Goal: Information Seeking & Learning: Learn about a topic

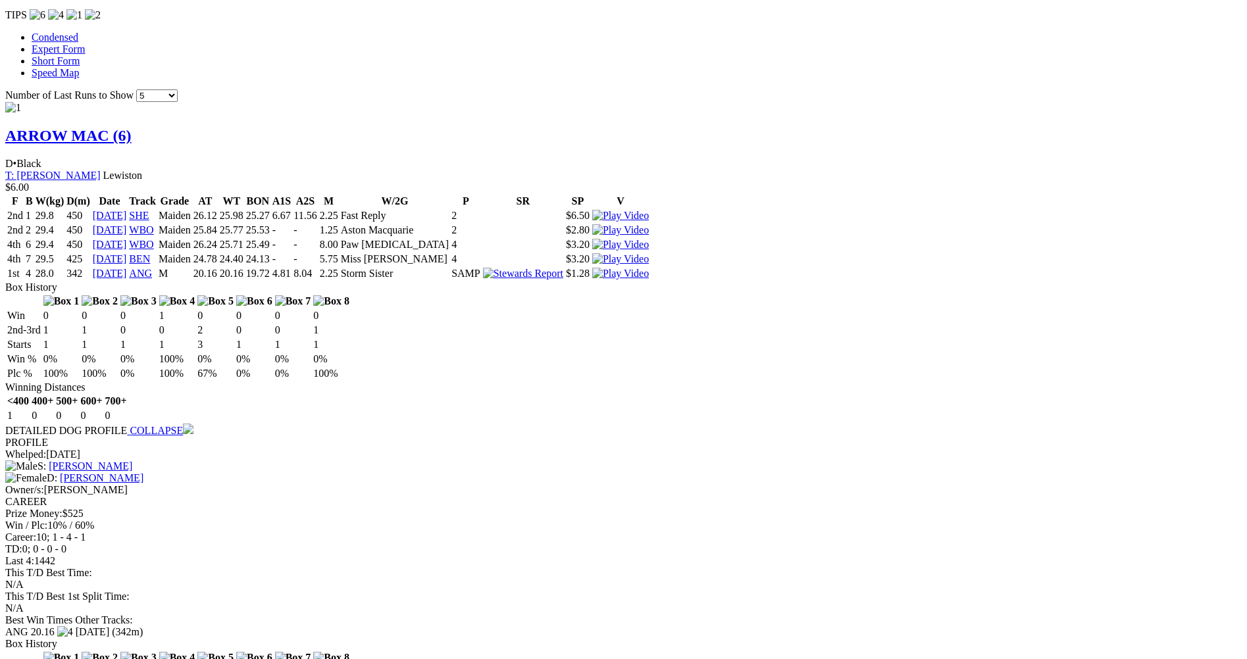
scroll to position [1184, 0]
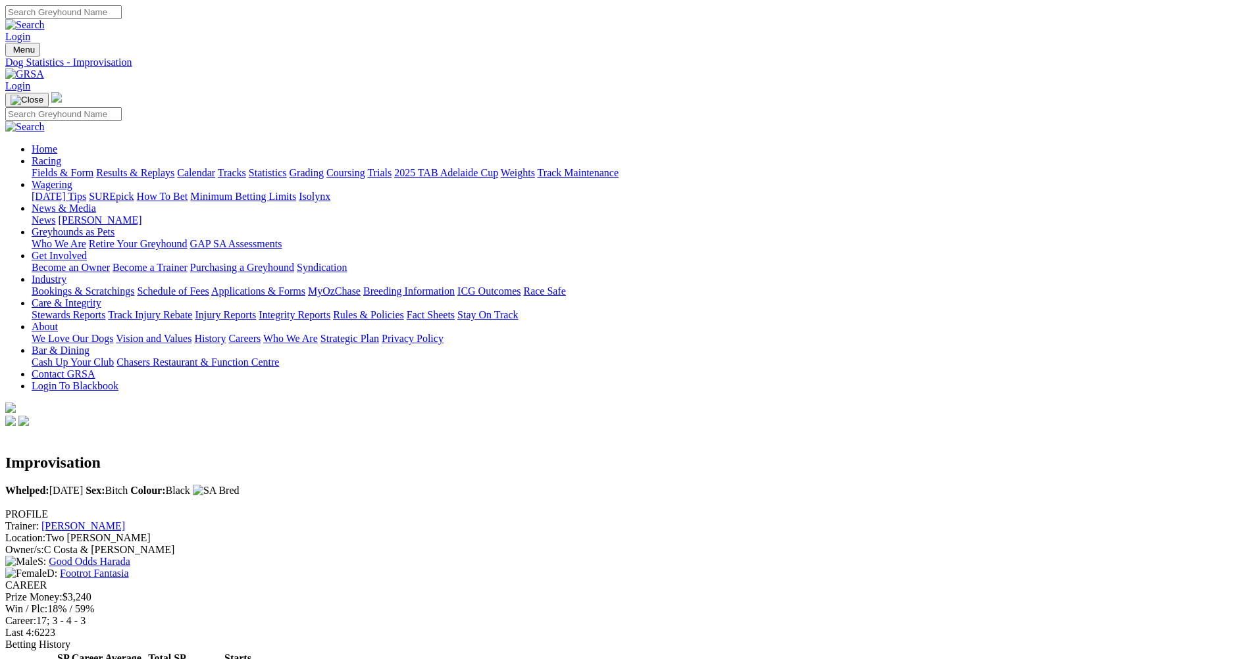
scroll to position [395, 0]
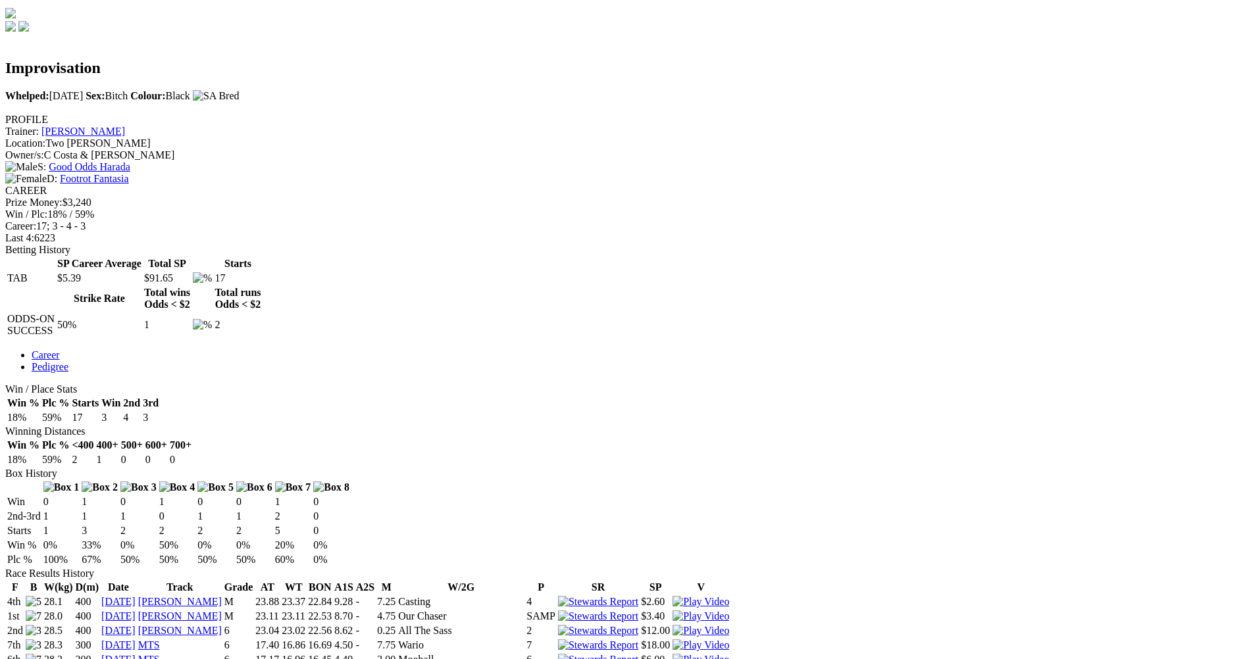
click at [729, 639] on img at bounding box center [700, 645] width 57 height 12
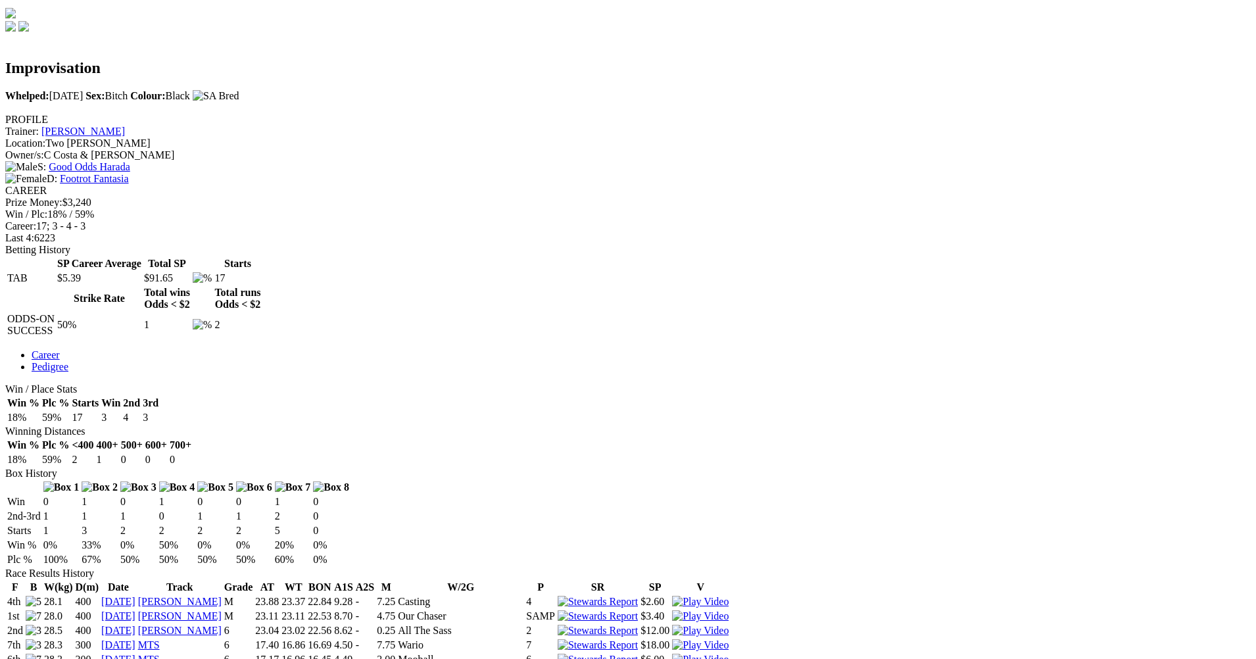
drag, startPoint x: 772, startPoint y: 39, endPoint x: 762, endPoint y: 39, distance: 9.9
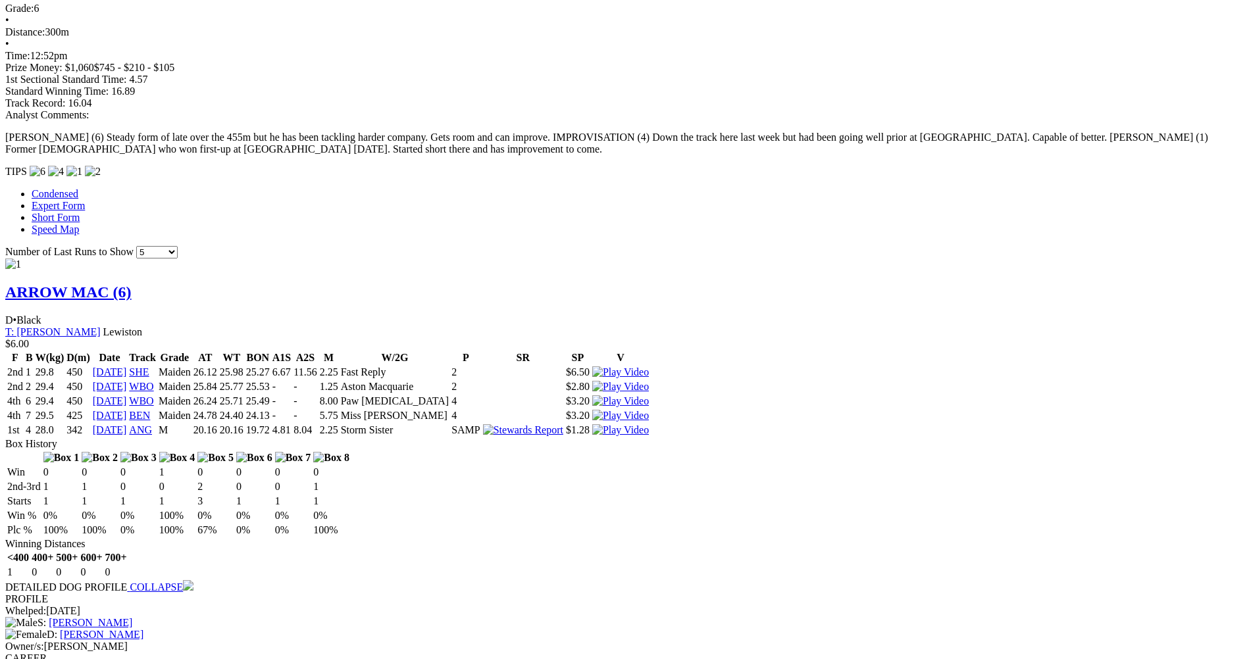
scroll to position [1184, 0]
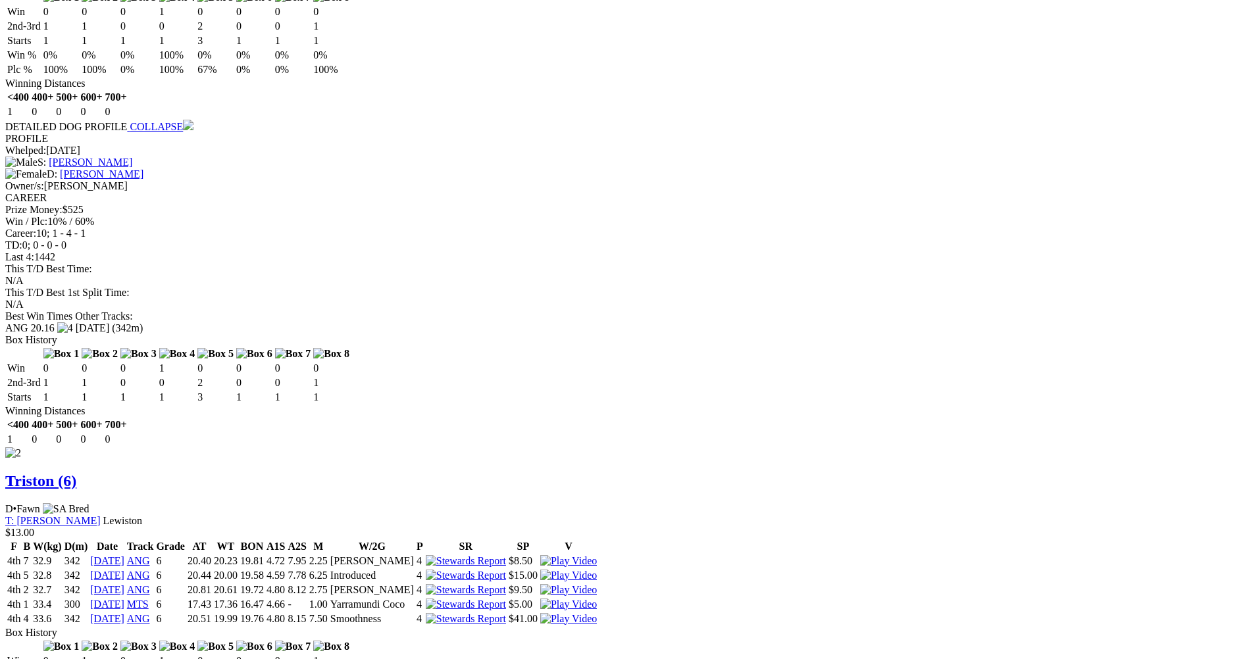
scroll to position [1462, 0]
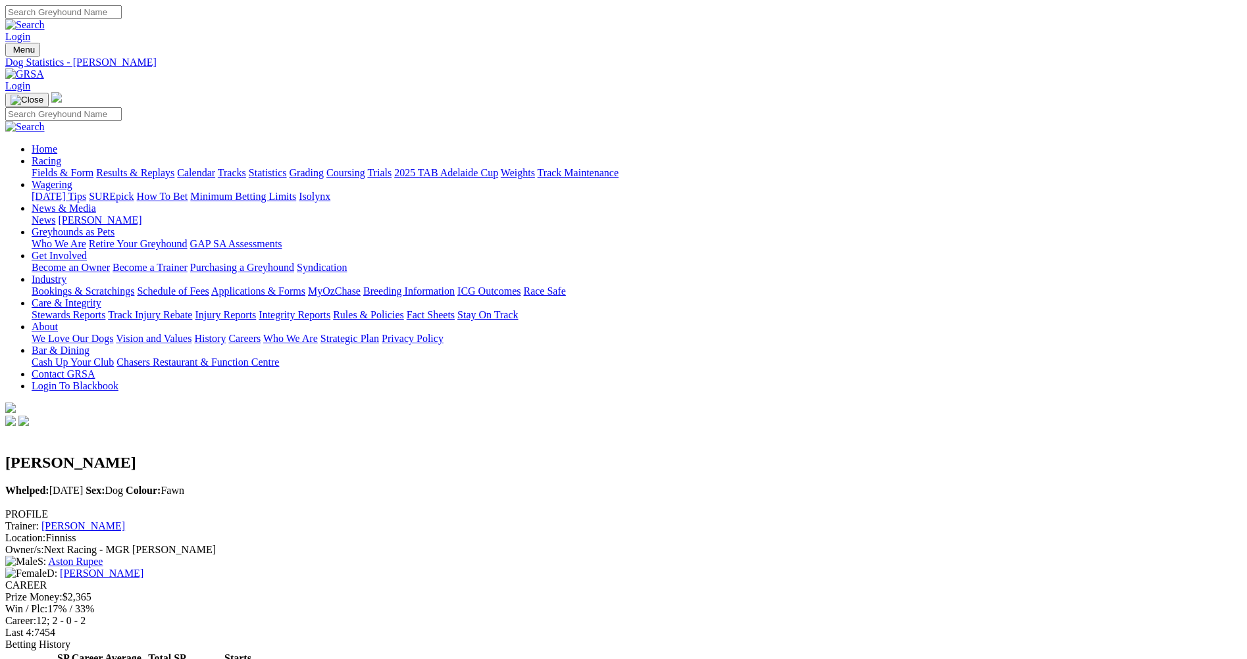
scroll to position [329, 0]
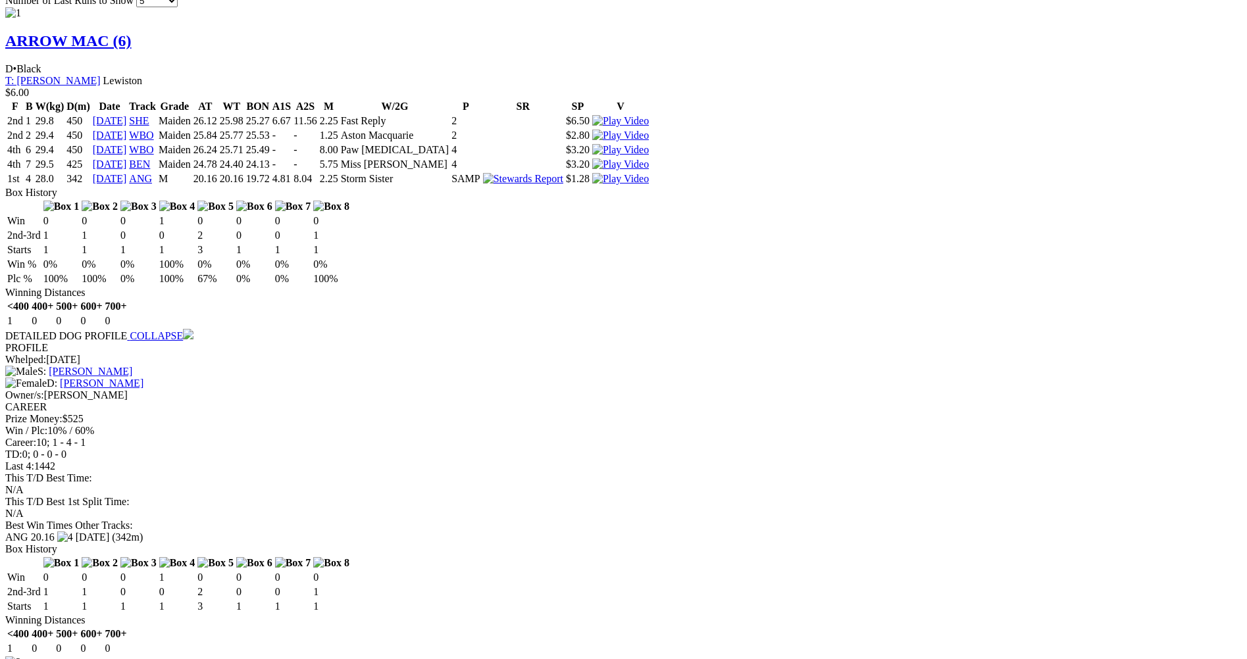
scroll to position [1184, 0]
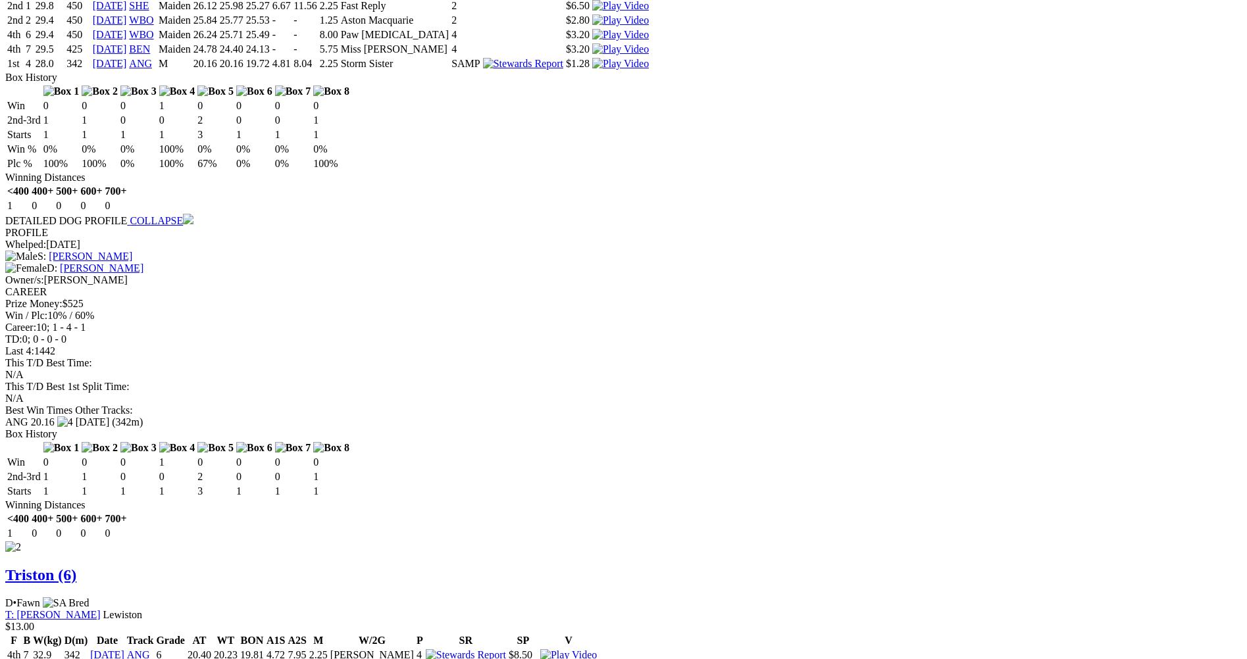
scroll to position [1396, 0]
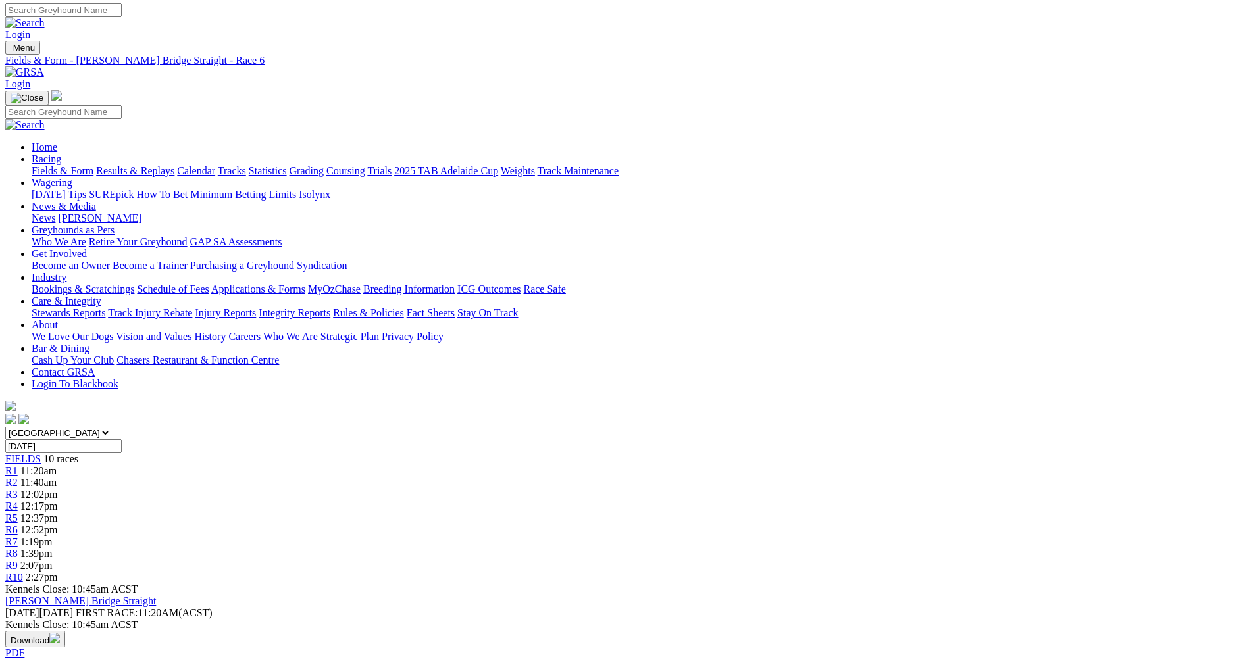
scroll to position [0, 0]
click at [18, 514] on span "R5" at bounding box center [11, 519] width 12 height 11
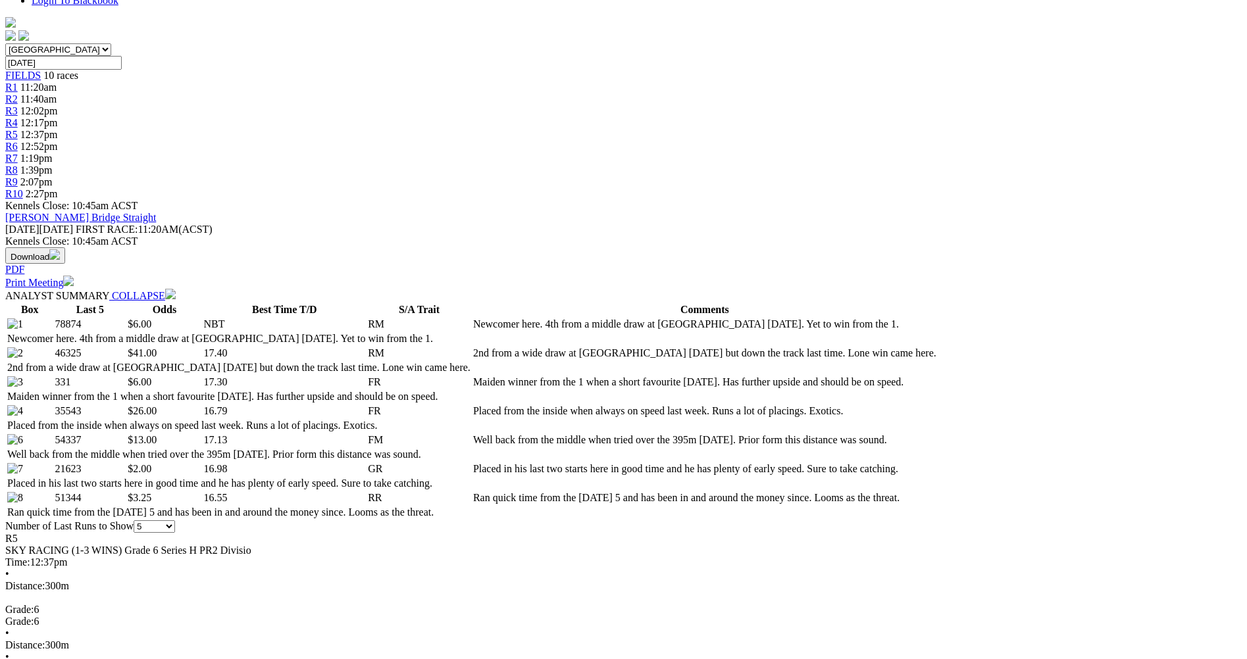
scroll to position [460, 0]
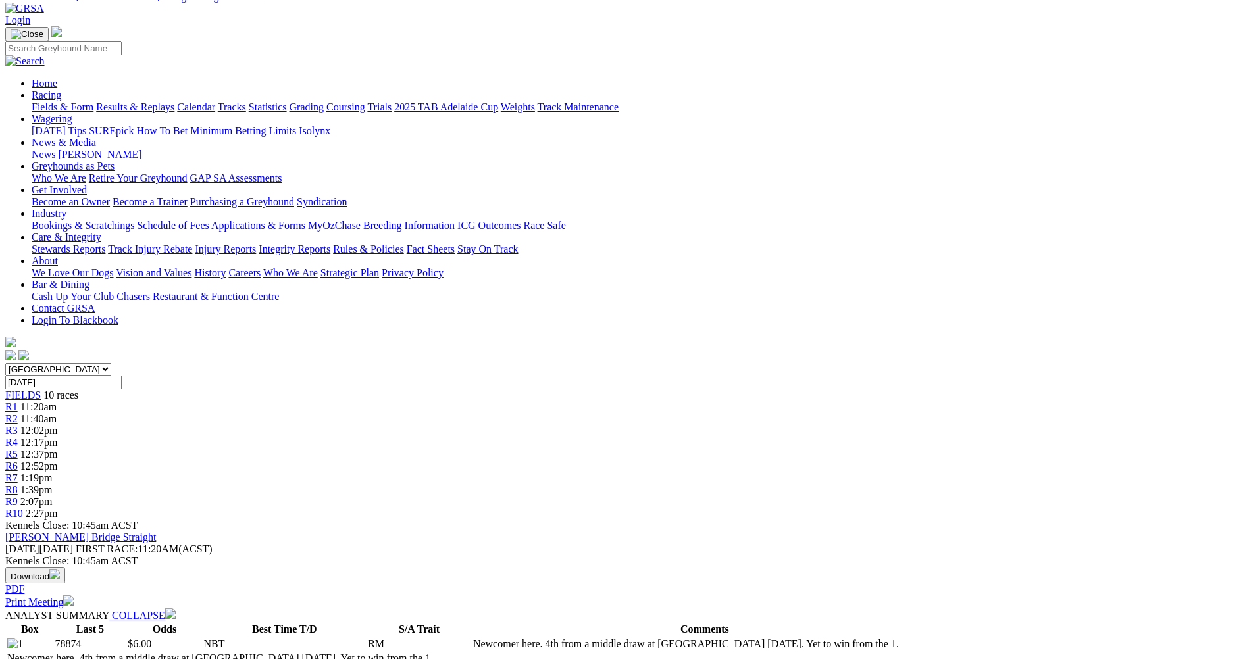
click at [18, 401] on span "R1" at bounding box center [11, 406] width 12 height 11
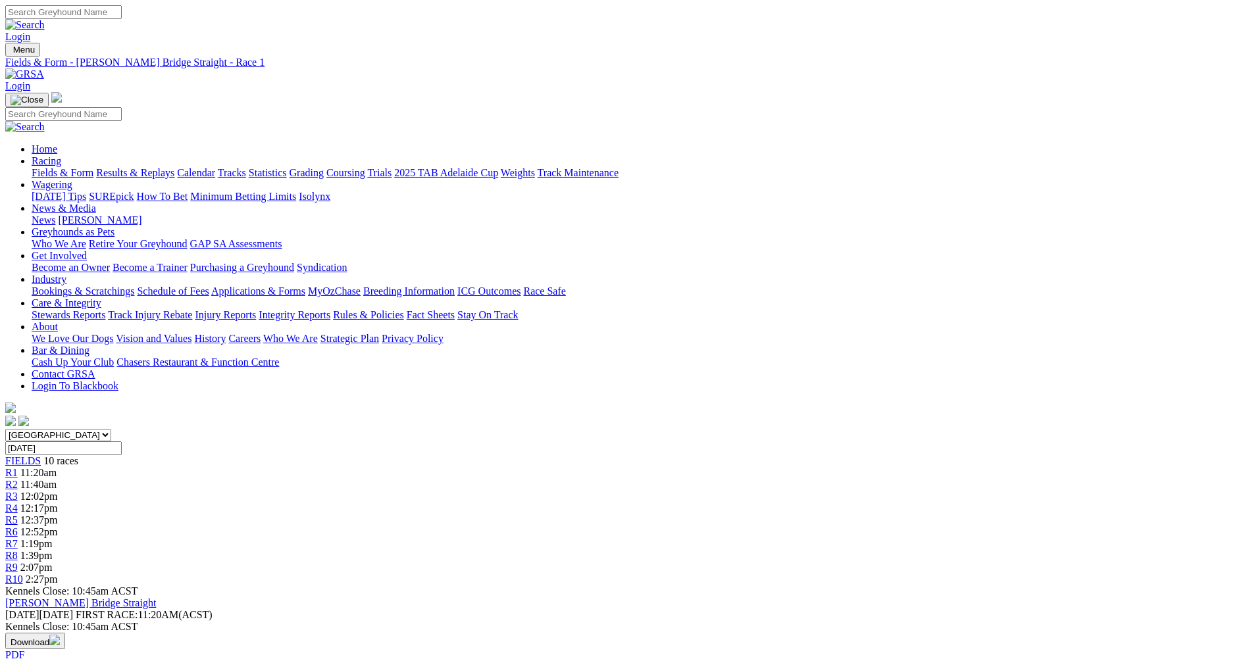
click at [409, 479] on div "R2 11:40am" at bounding box center [623, 485] width 1236 height 12
click at [485, 491] on div "R3 12:02pm" at bounding box center [623, 497] width 1236 height 12
click at [341, 467] on div "R1 11:20am" at bounding box center [623, 473] width 1236 height 12
click at [18, 479] on span "R2" at bounding box center [11, 484] width 12 height 11
click at [18, 491] on span "R3" at bounding box center [11, 496] width 12 height 11
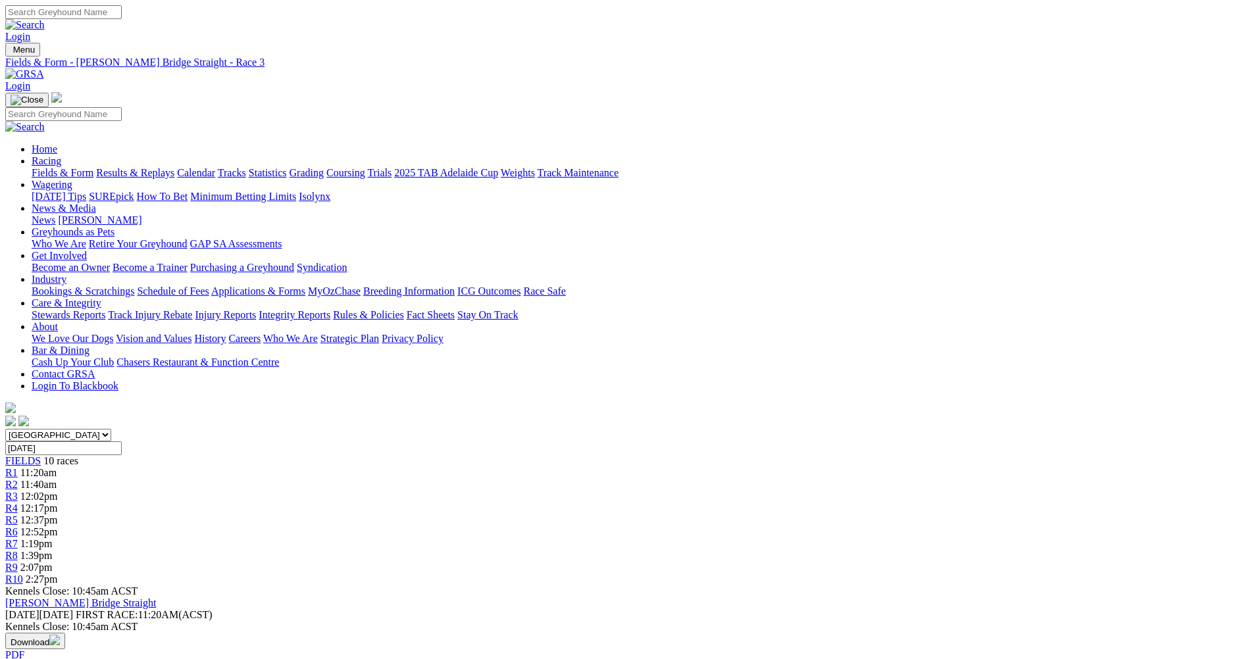
click at [556, 503] on div "R4 12:17pm" at bounding box center [623, 509] width 1236 height 12
click at [626, 514] on div "R5 12:37pm" at bounding box center [623, 520] width 1236 height 12
click at [18, 526] on span "R6" at bounding box center [11, 531] width 12 height 11
click at [18, 538] on span "R7" at bounding box center [11, 543] width 12 height 11
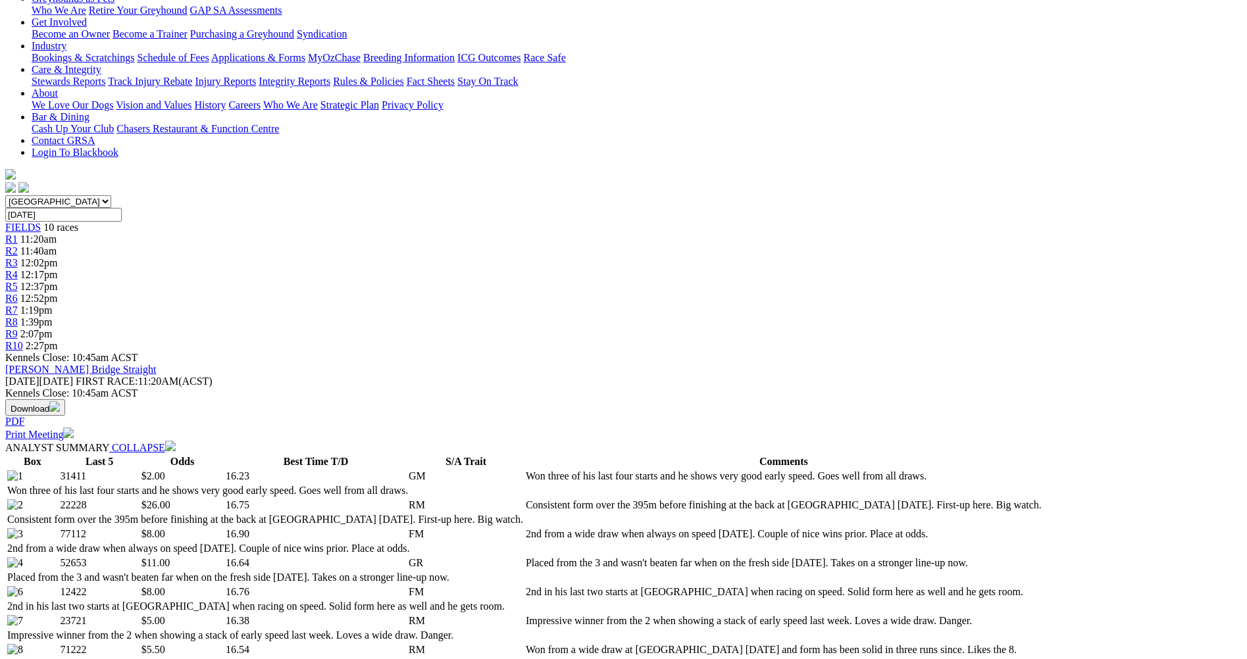
scroll to position [263, 0]
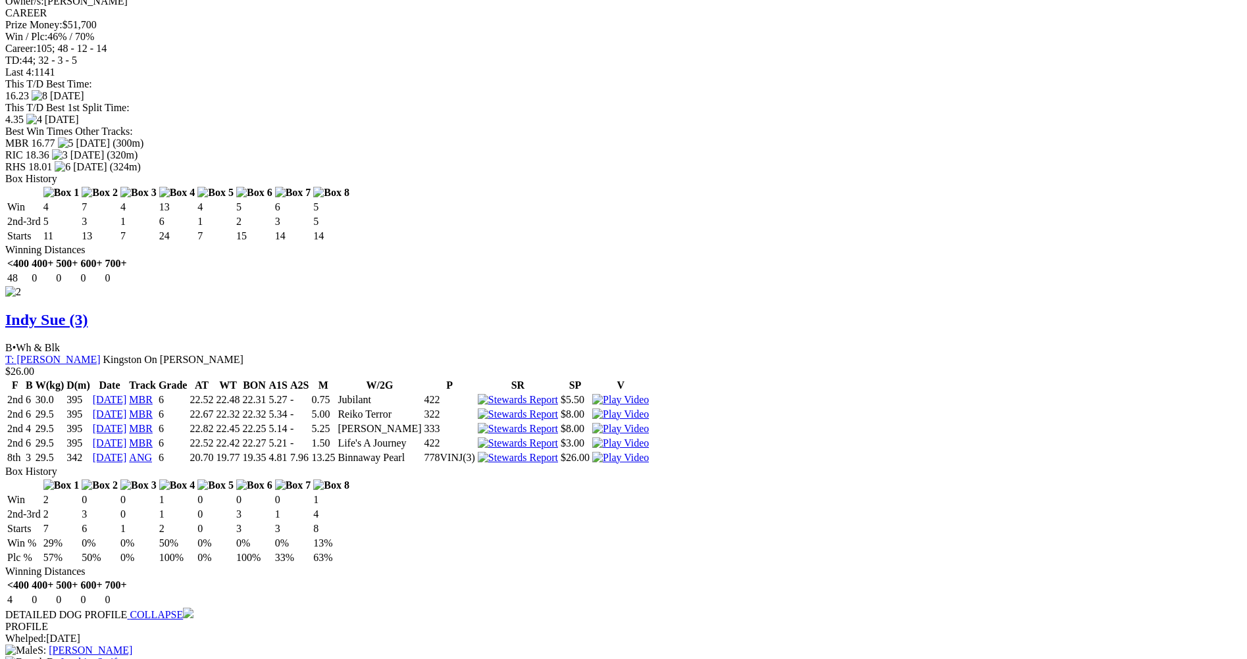
scroll to position [1645, 0]
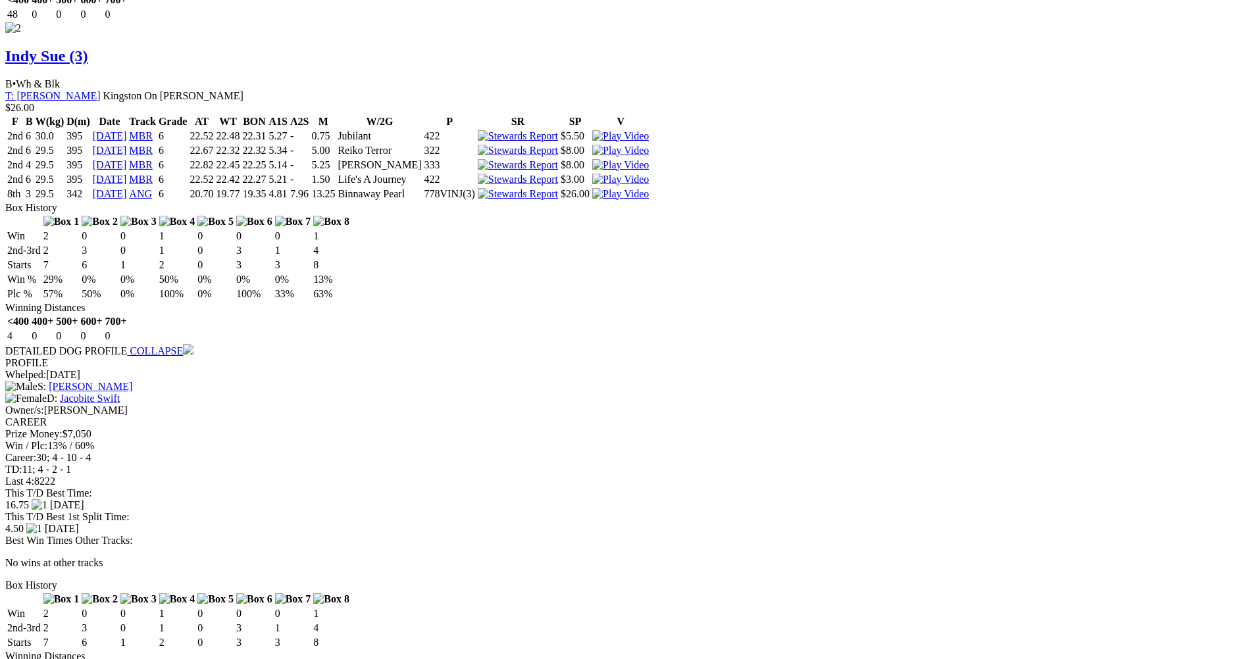
scroll to position [1974, 0]
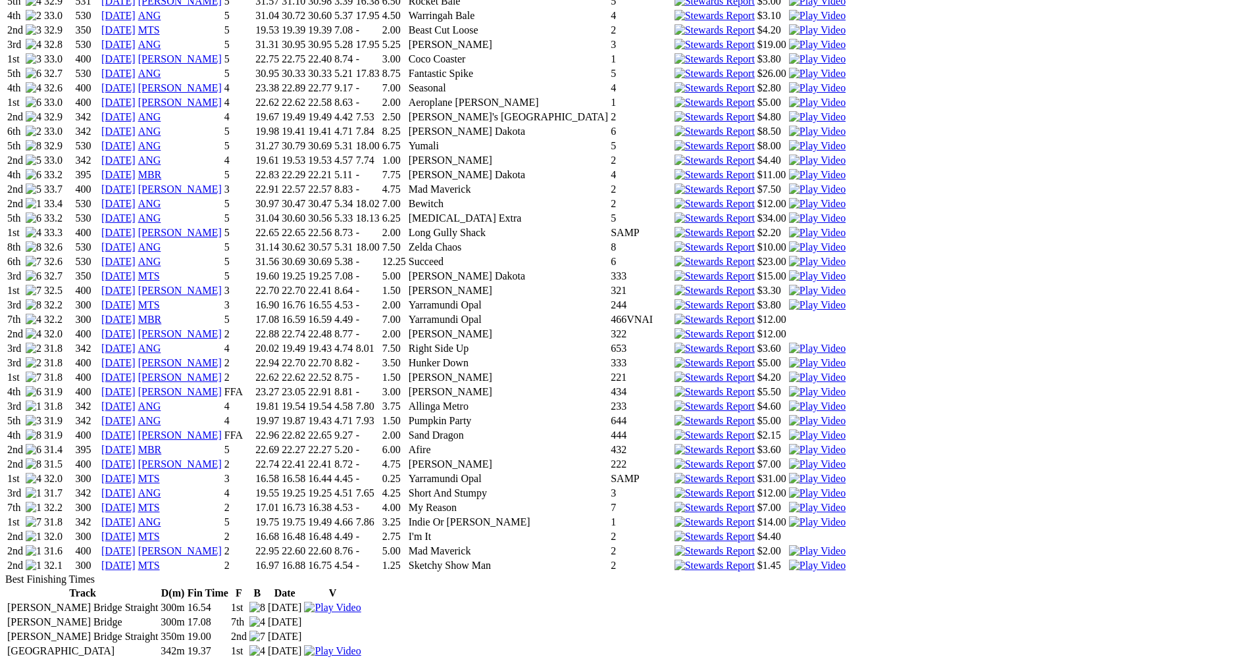
scroll to position [1513, 0]
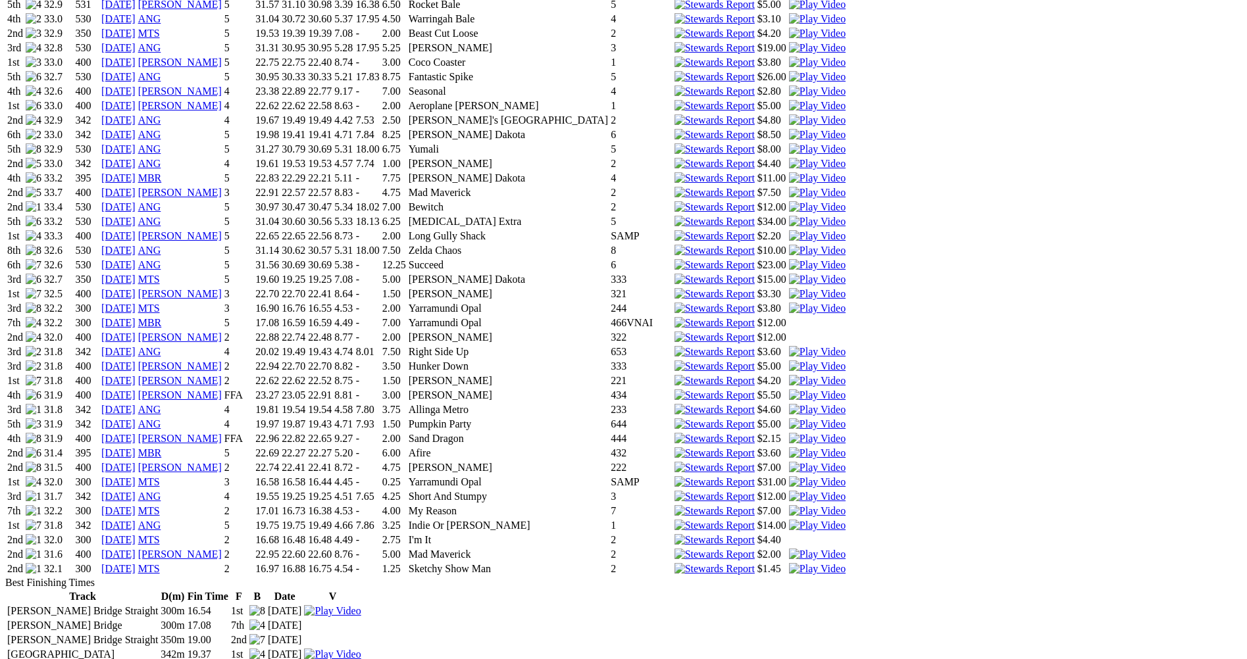
click at [818, 476] on img at bounding box center [817, 482] width 57 height 12
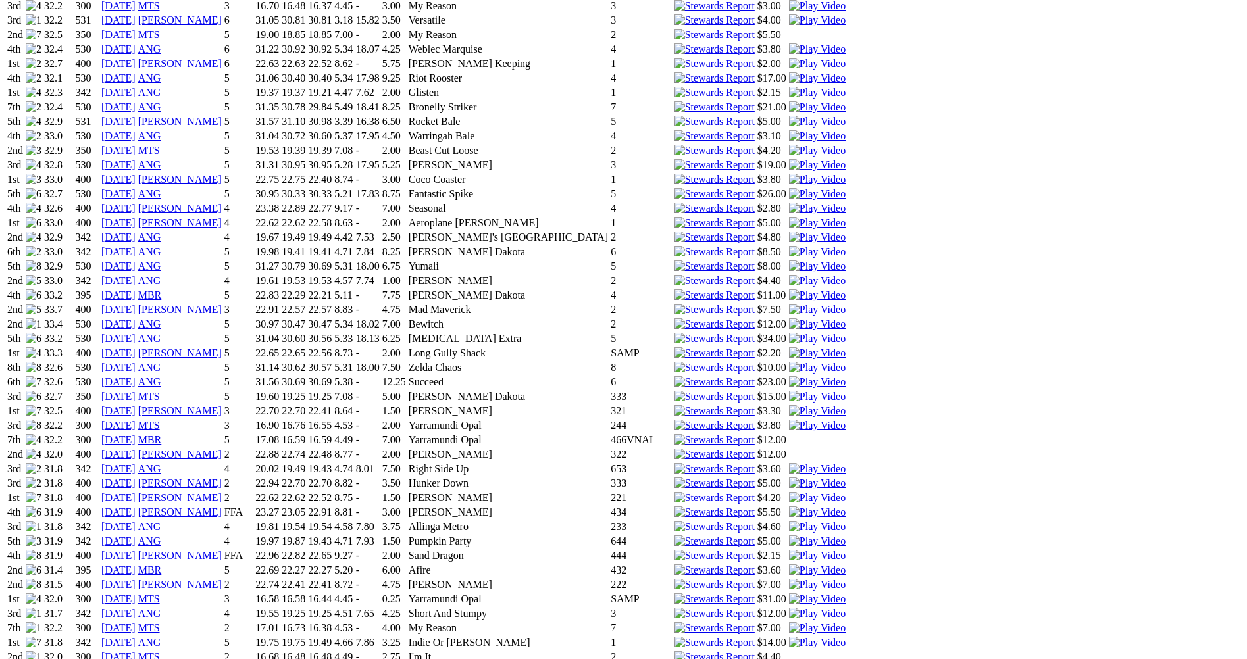
scroll to position [1381, 0]
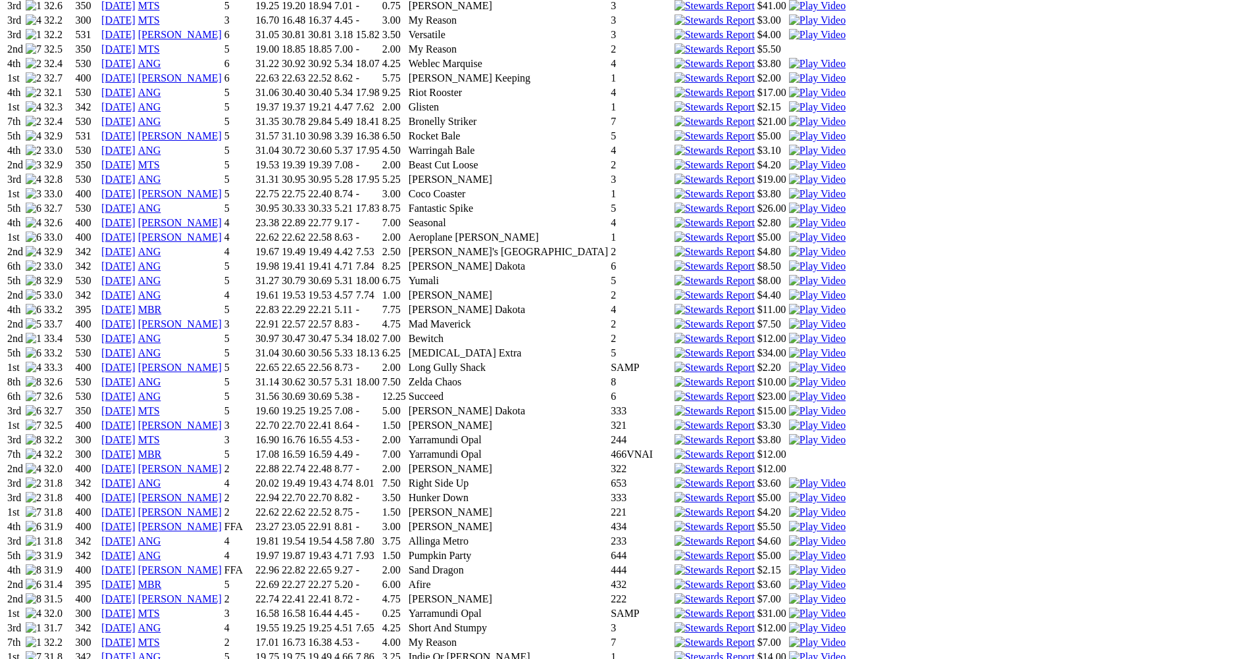
click at [818, 434] on img at bounding box center [817, 440] width 57 height 12
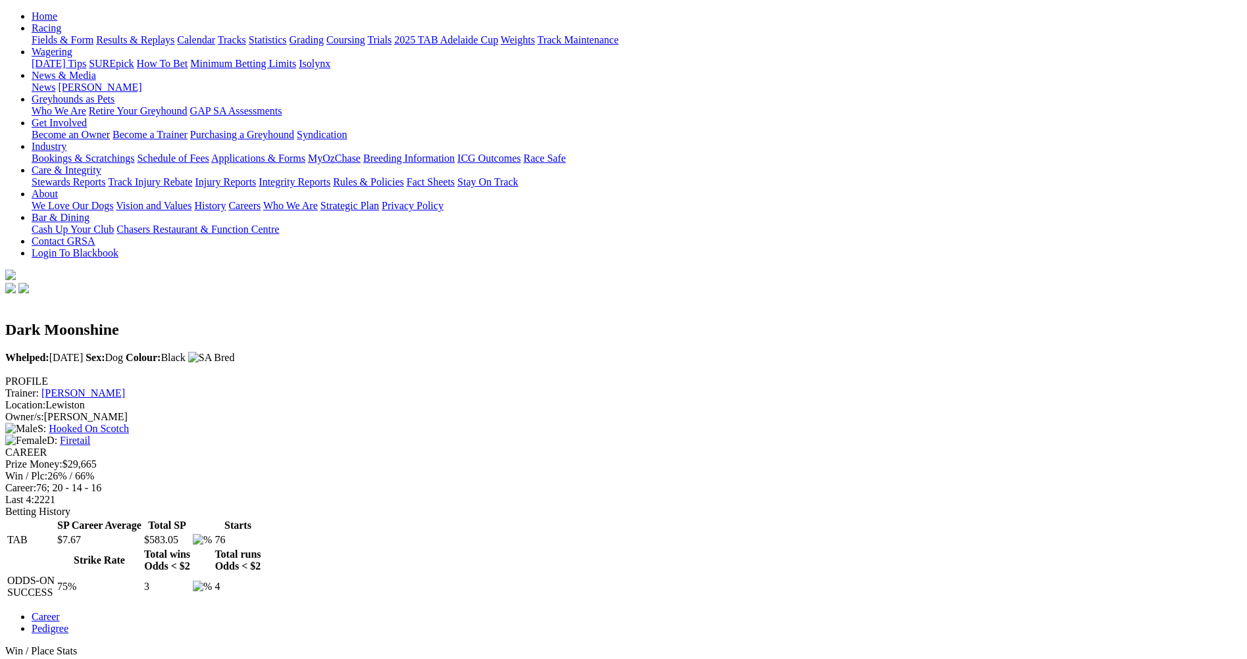
scroll to position [132, 0]
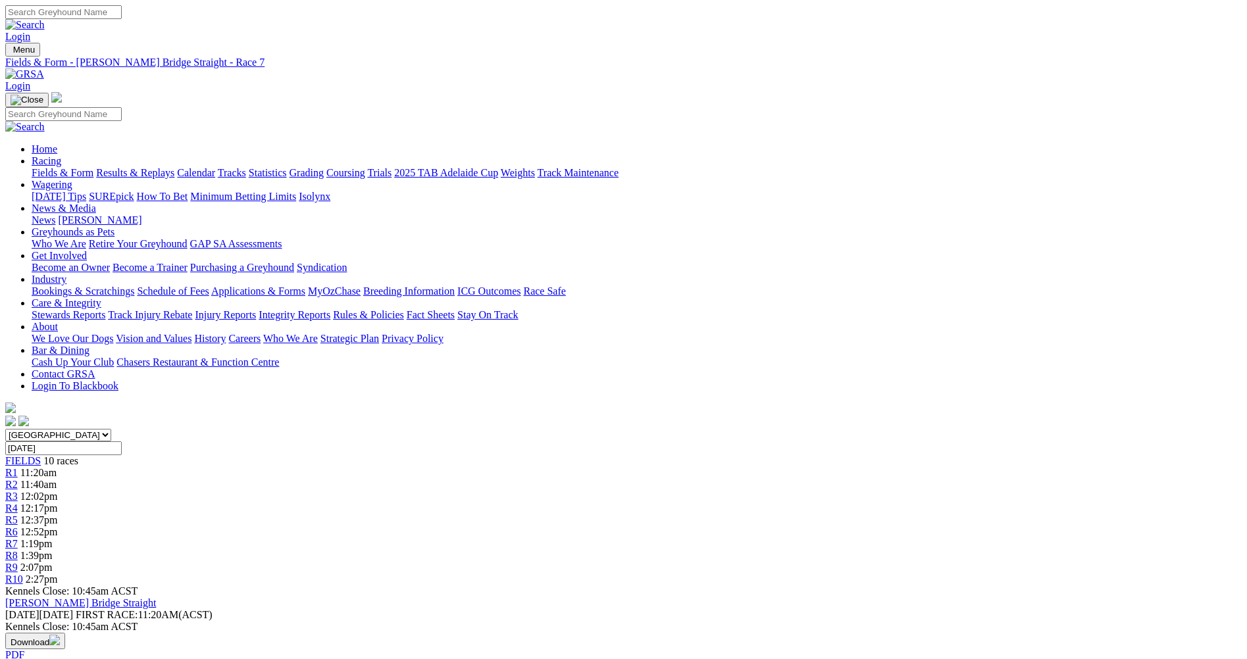
click at [851, 550] on div "R8 1:39pm" at bounding box center [623, 556] width 1236 height 12
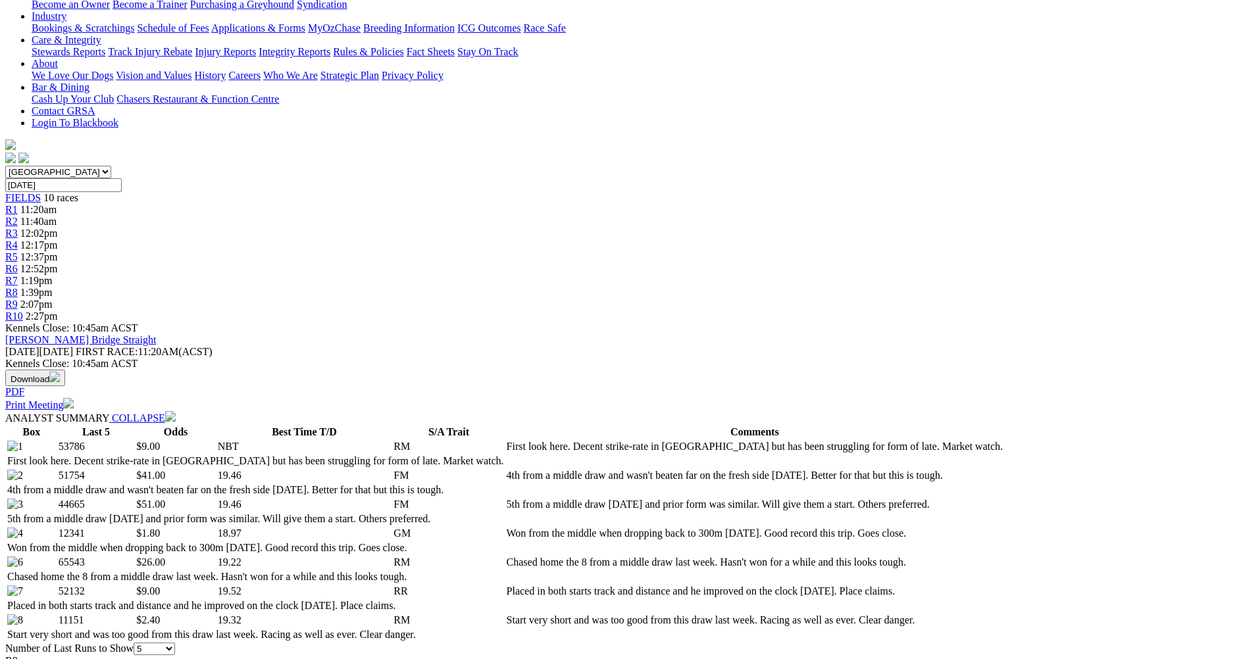
scroll to position [329, 0]
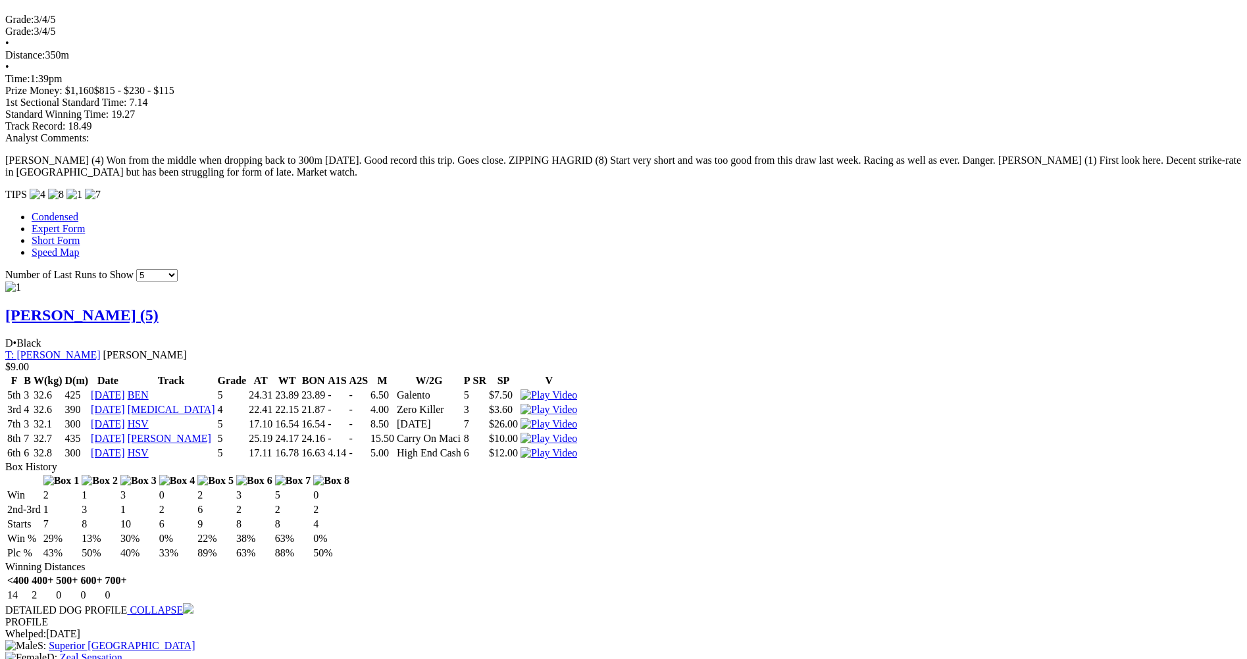
scroll to position [987, 0]
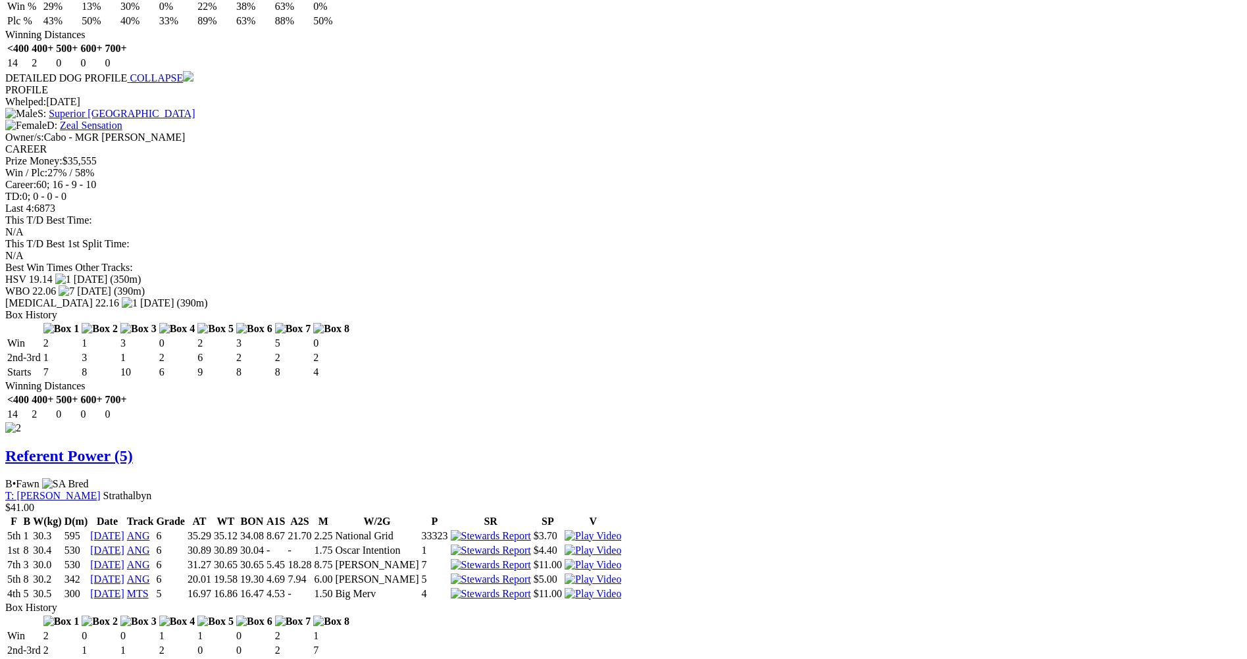
scroll to position [1513, 0]
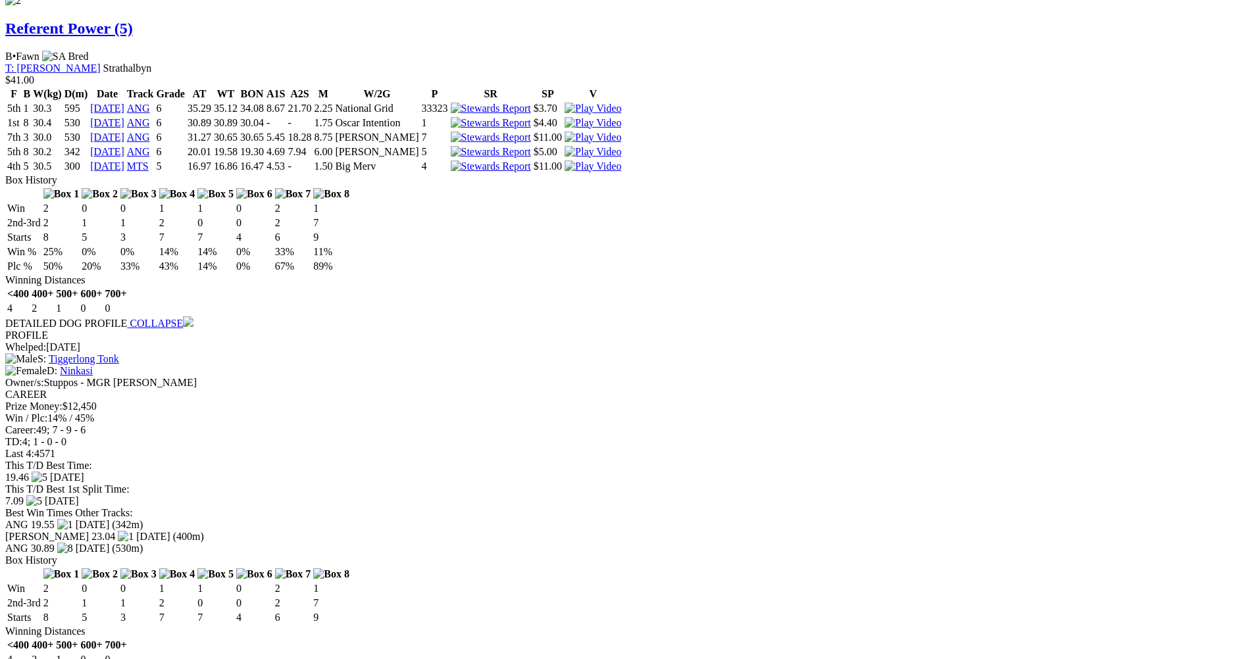
scroll to position [1937, 0]
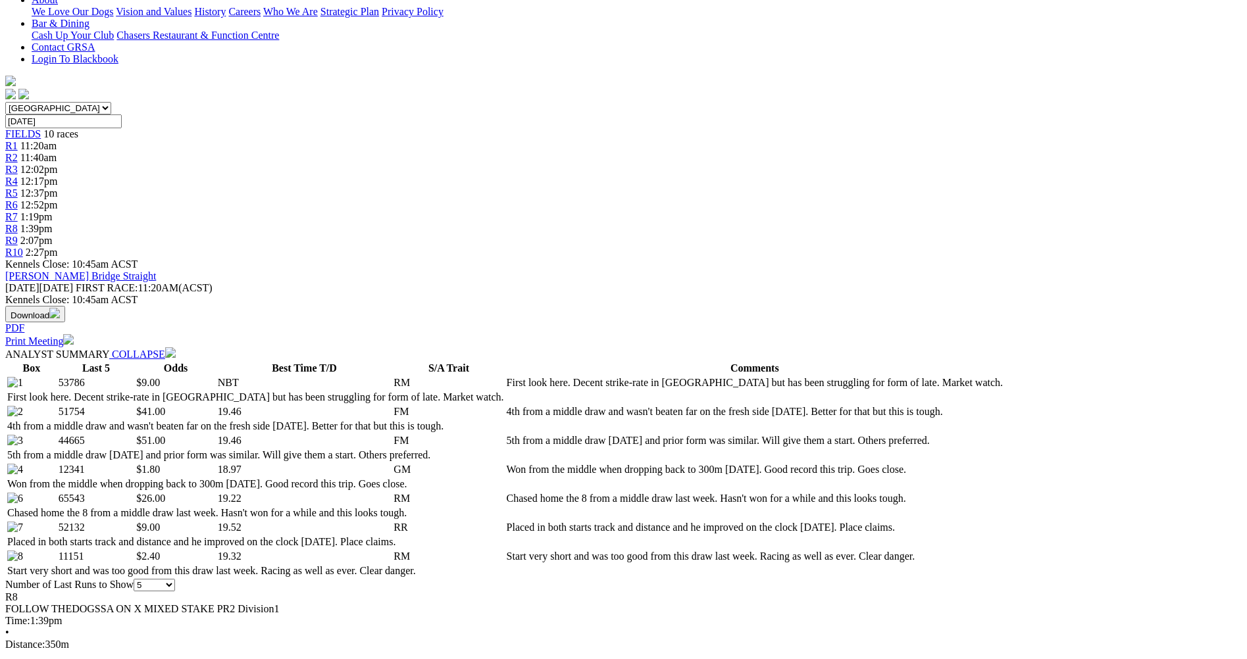
scroll to position [161, 0]
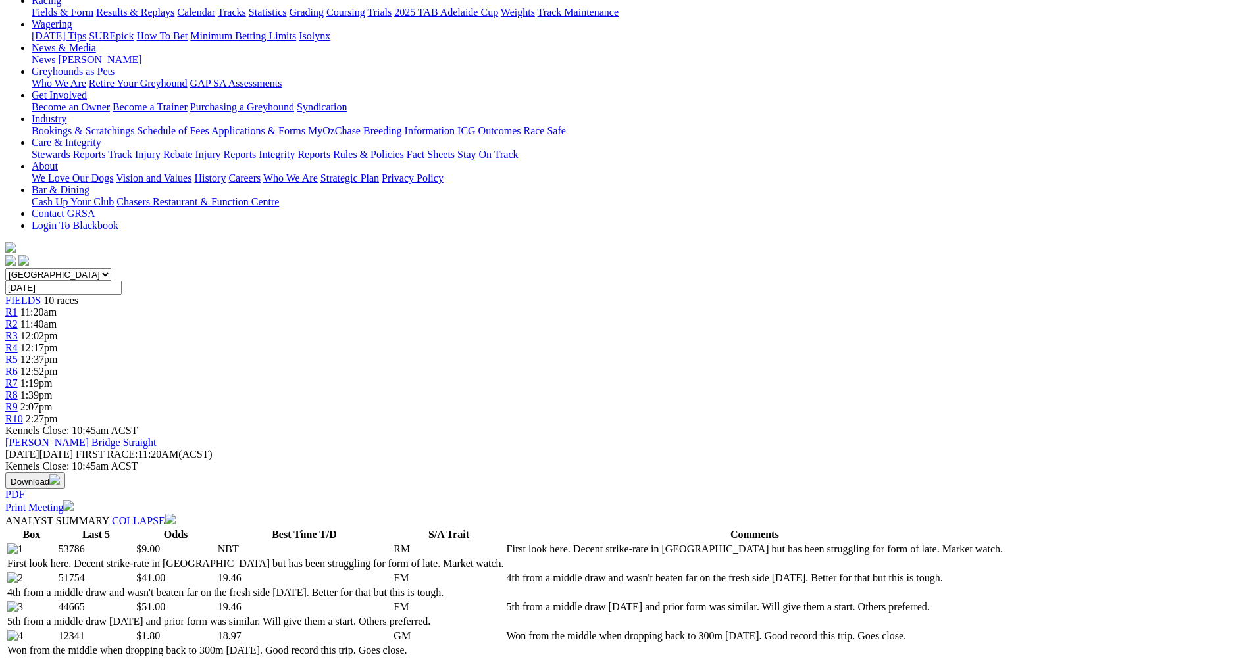
click at [53, 401] on span "2:07pm" at bounding box center [36, 406] width 32 height 11
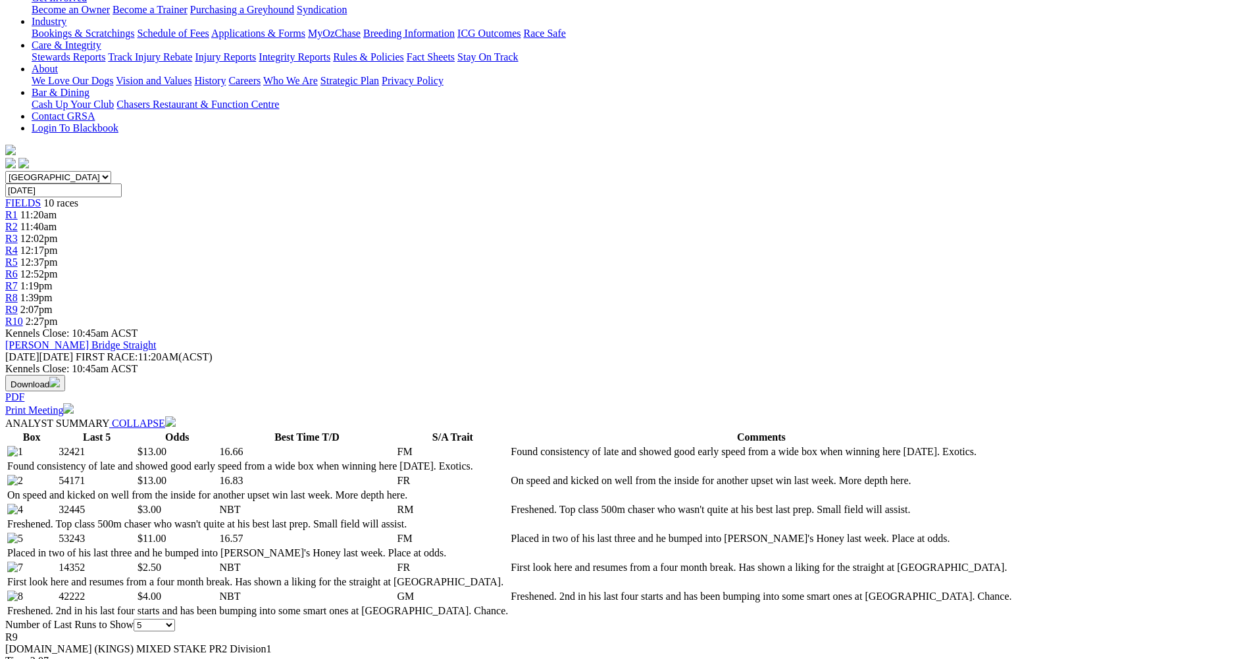
scroll to position [263, 0]
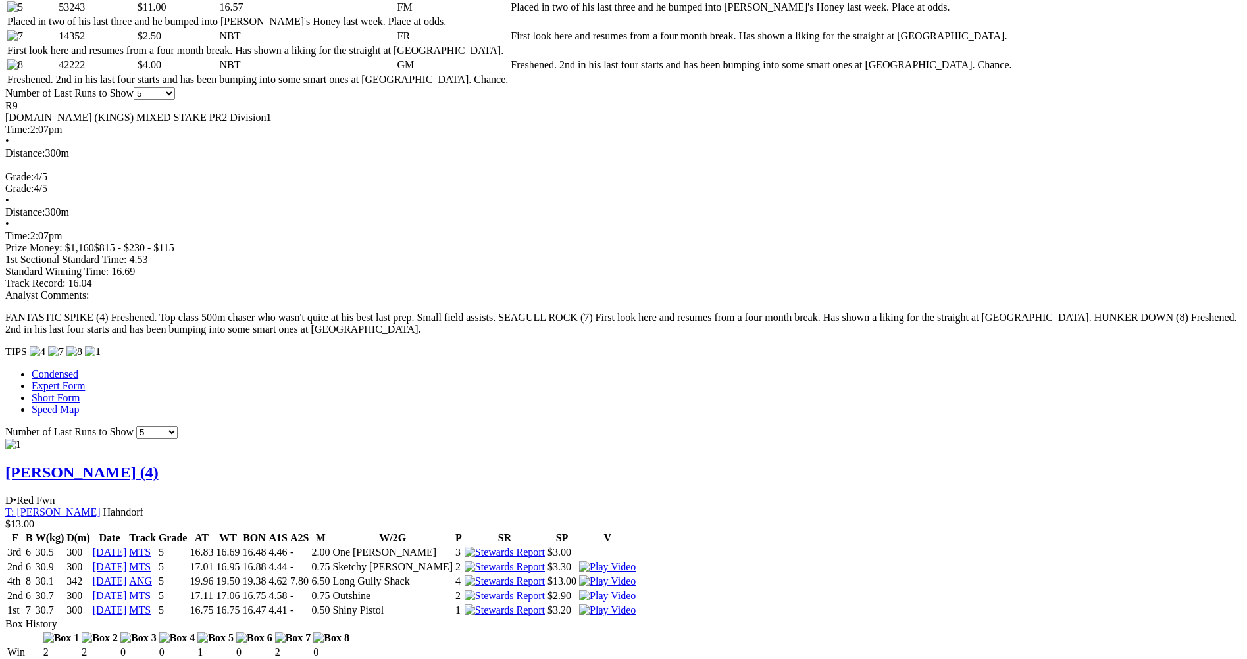
scroll to position [921, 0]
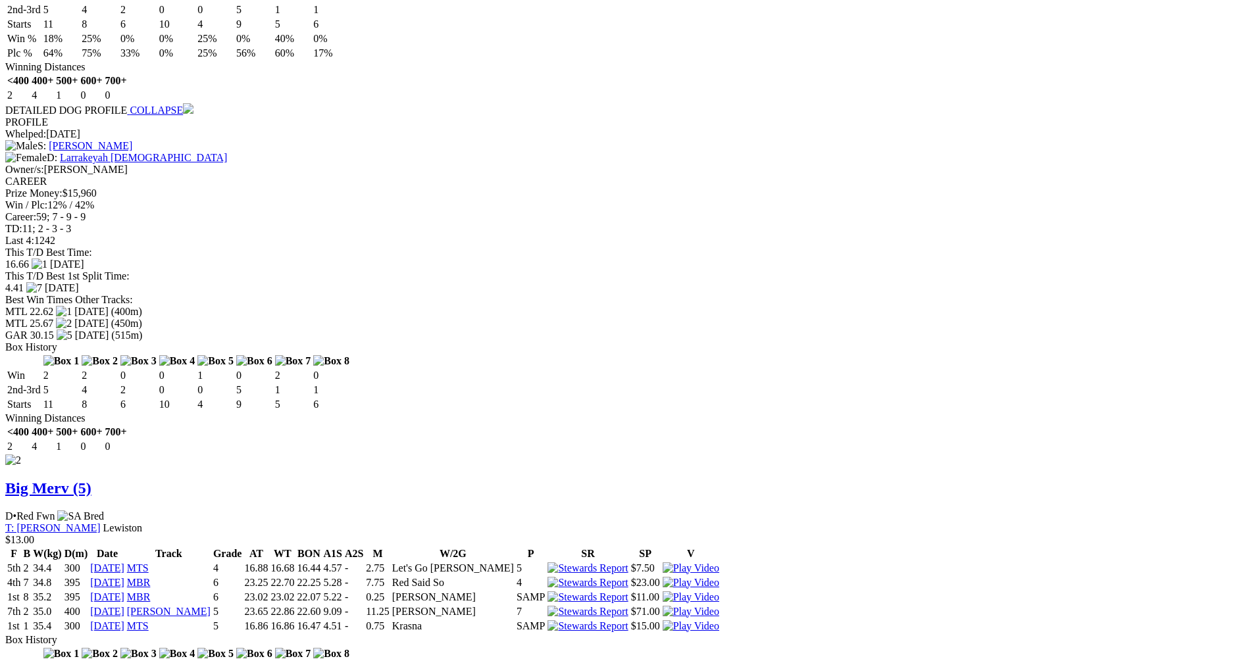
scroll to position [1447, 0]
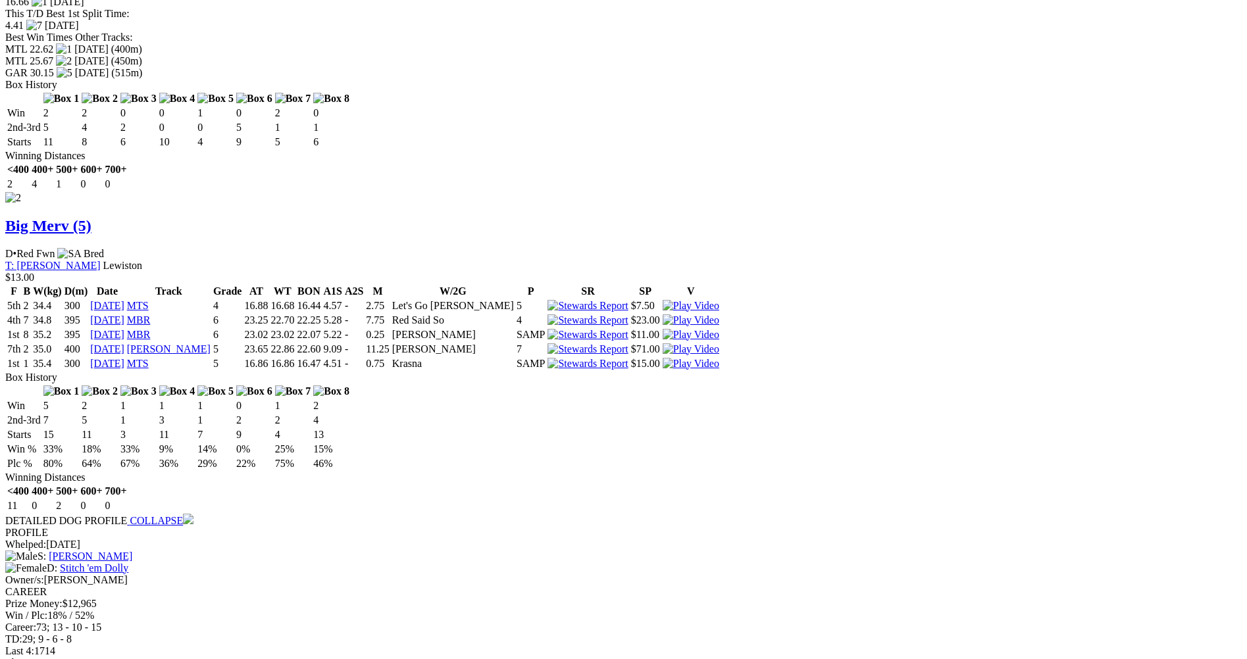
scroll to position [1710, 0]
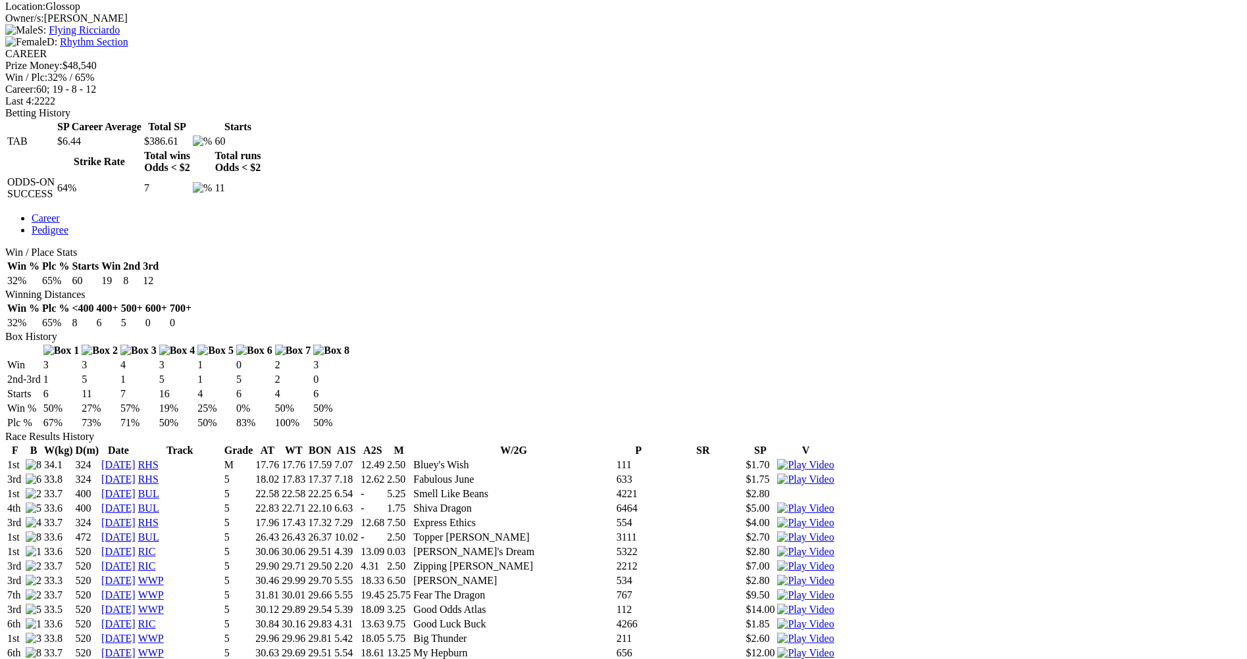
scroll to position [526, 0]
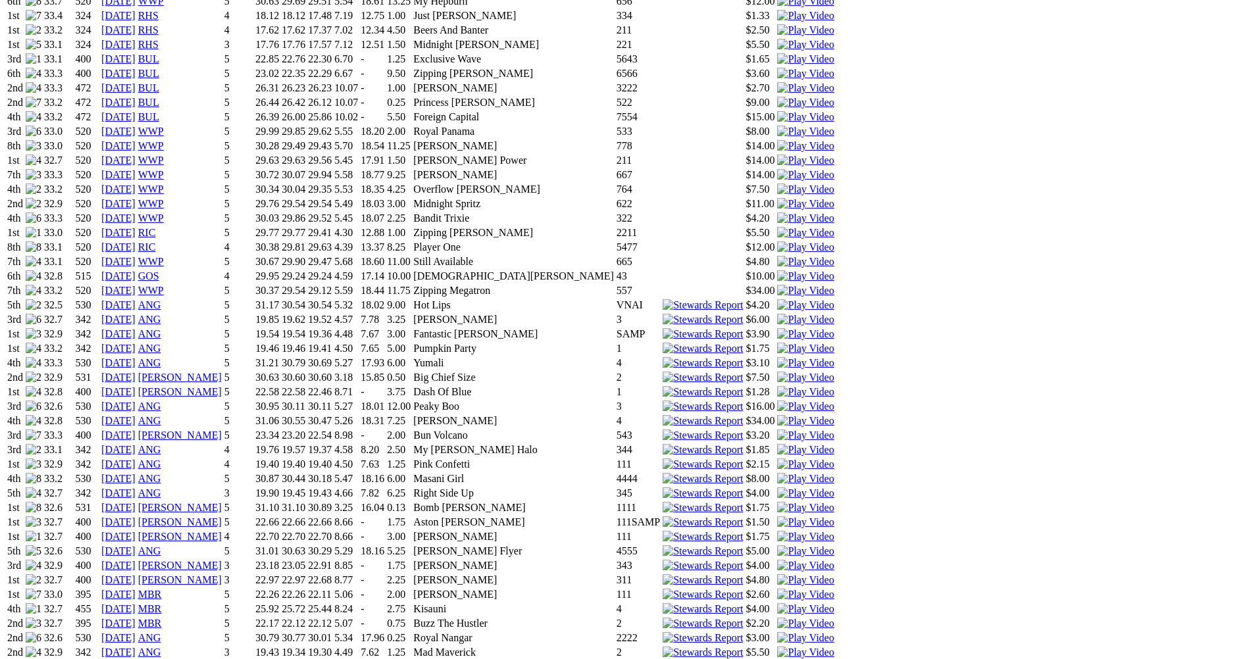
scroll to position [1184, 0]
click at [815, 646] on img at bounding box center [805, 652] width 57 height 12
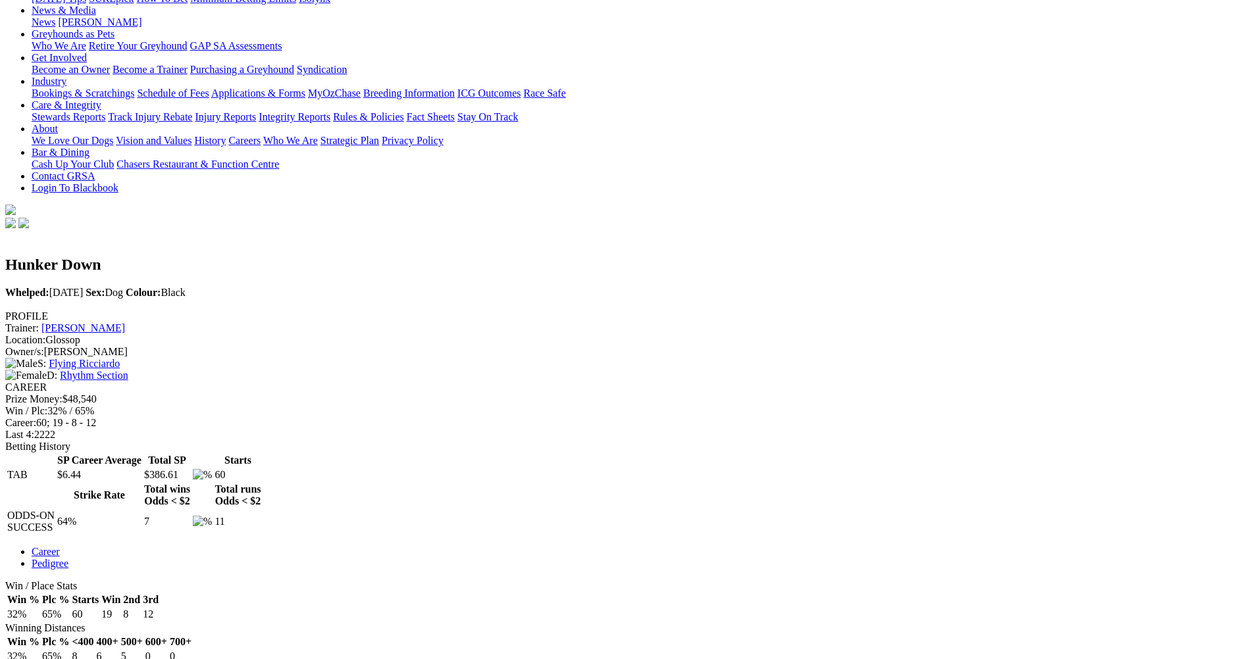
scroll to position [0, 0]
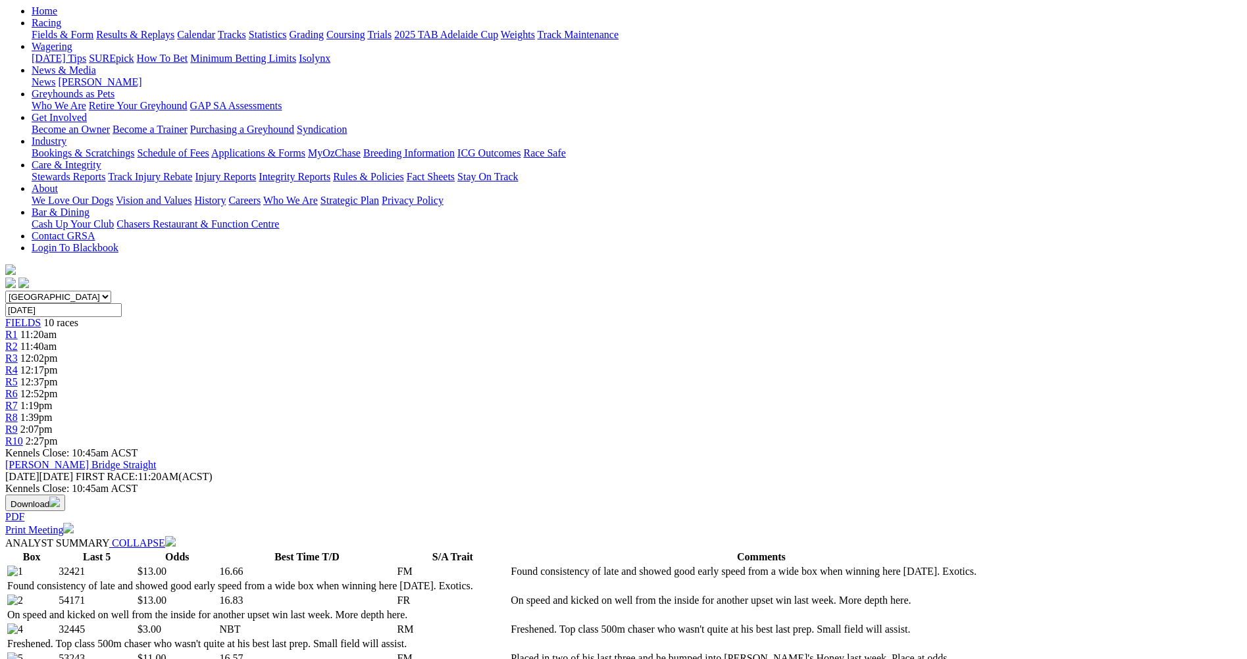
scroll to position [132, 0]
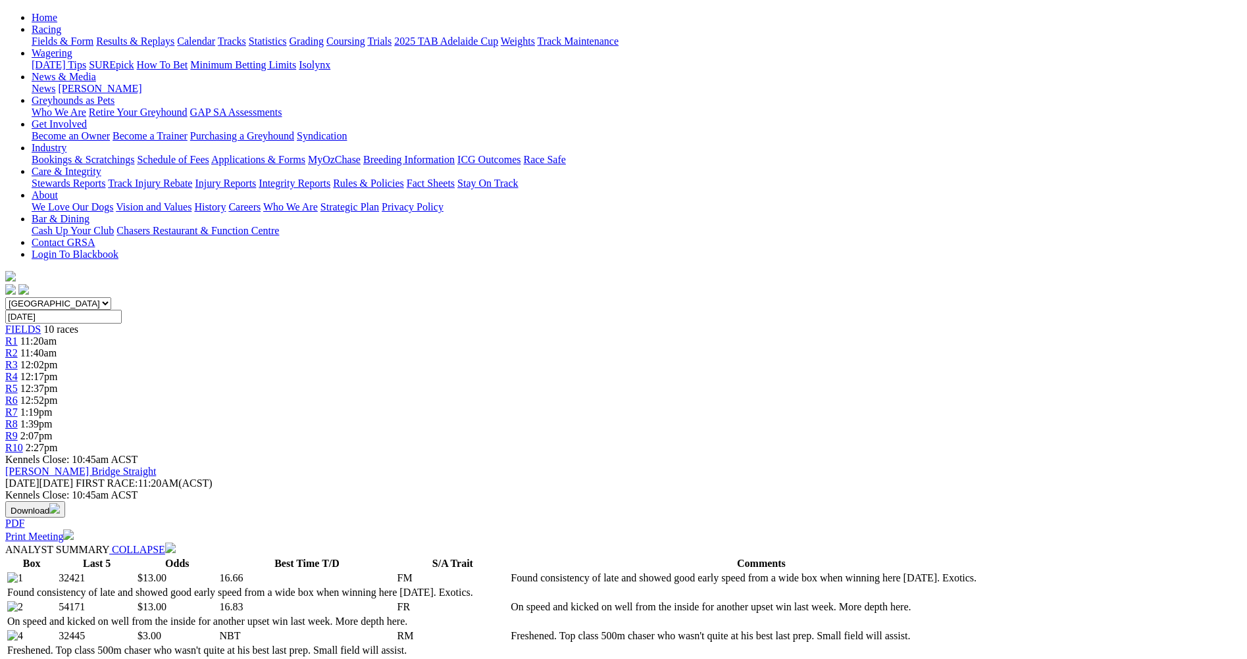
click at [23, 442] on span "R10" at bounding box center [14, 447] width 18 height 11
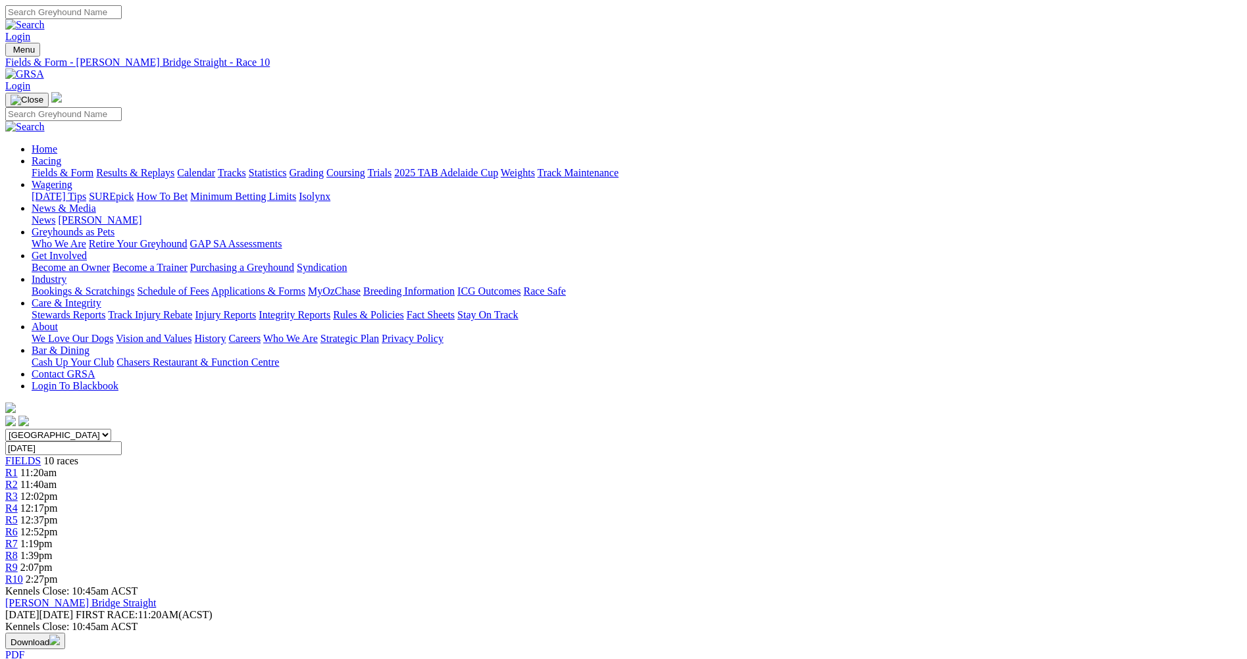
click at [18, 562] on span "R9" at bounding box center [11, 567] width 12 height 11
click at [23, 574] on span "R10" at bounding box center [14, 579] width 18 height 11
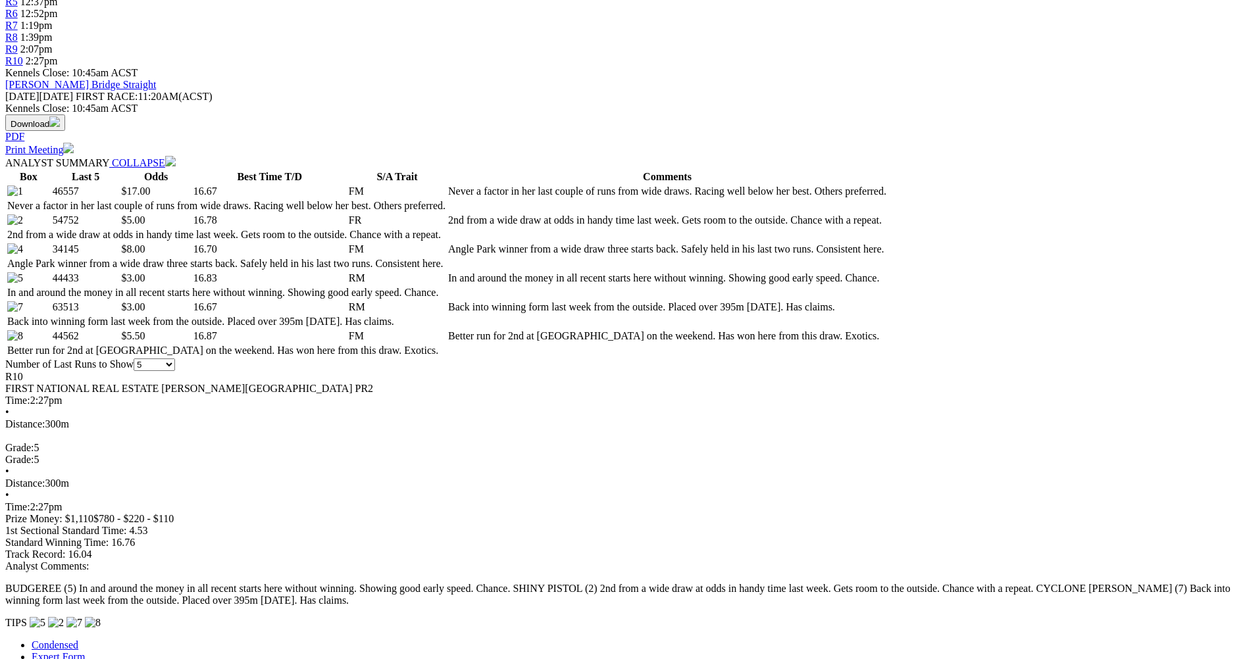
scroll to position [526, 0]
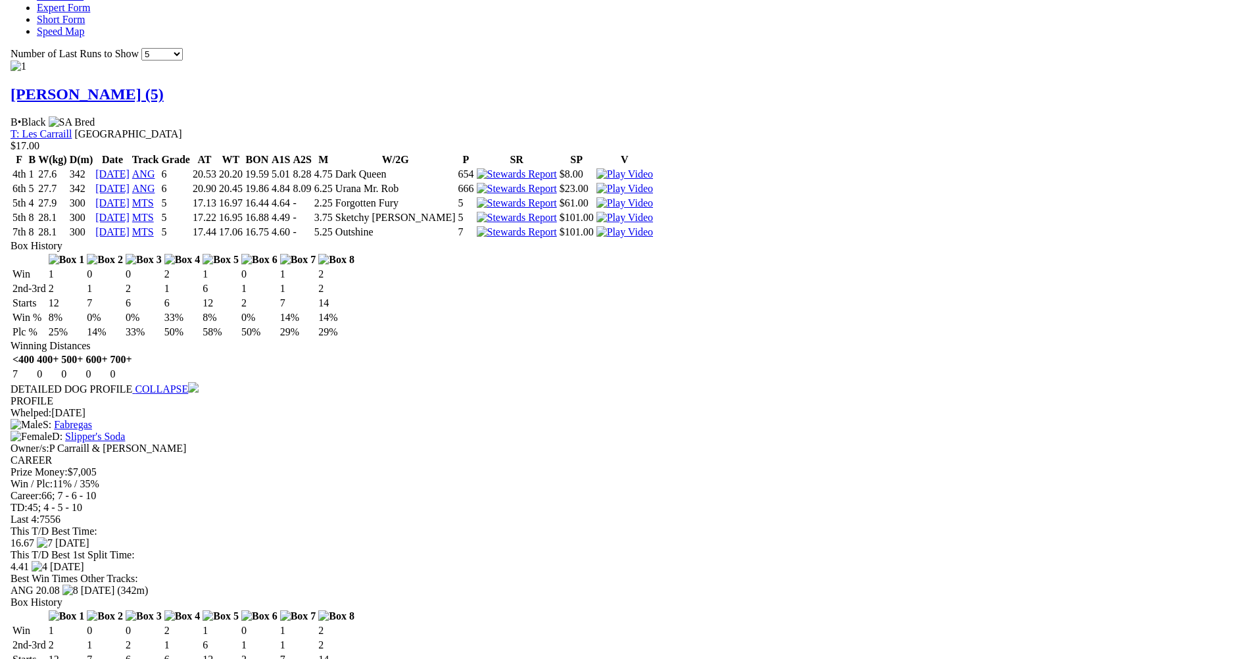
scroll to position [1184, 0]
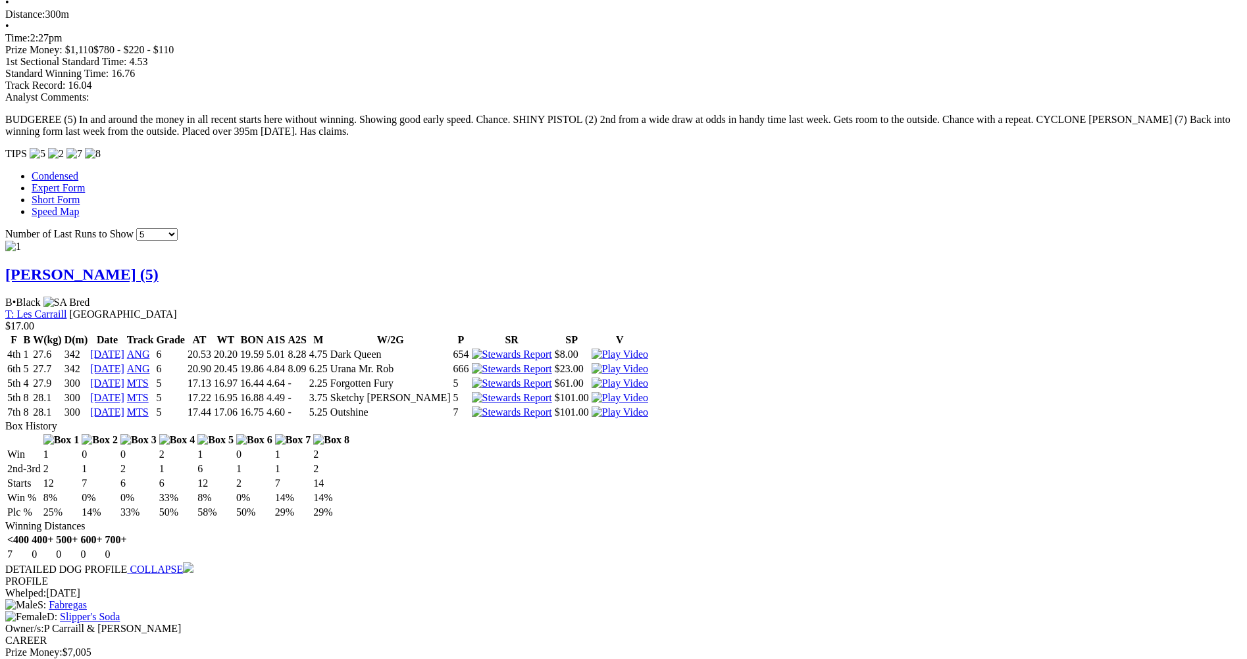
scroll to position [1381, 0]
